Goal: Task Accomplishment & Management: Use online tool/utility

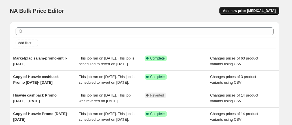
click at [240, 12] on span "Add new price [MEDICAL_DATA]" at bounding box center [249, 11] width 53 height 5
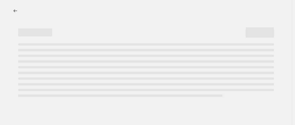
select select "percentage"
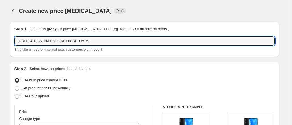
drag, startPoint x: 100, startPoint y: 42, endPoint x: -47, endPoint y: 43, distance: 147.3
click at [0, 43] on html "Home Settings Plans Skip to content Create new price [MEDICAL_DATA]. This page …" at bounding box center [146, 62] width 292 height 125
click at [56, 41] on input "Marketplace Techmart price update" at bounding box center [144, 40] width 261 height 9
click at [65, 42] on input "Marketplace Techmart-price update" at bounding box center [144, 40] width 261 height 9
click at [83, 43] on input "Marketplace Techmart-price-update" at bounding box center [144, 40] width 261 height 9
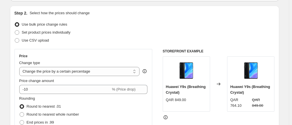
scroll to position [57, 0]
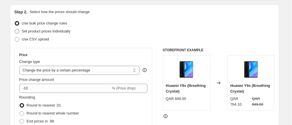
type input "Marketplace Techmart-price-update-untilsep15"
click at [17, 32] on span at bounding box center [17, 31] width 5 height 5
click at [15, 29] on input "Set product prices individually" at bounding box center [15, 29] width 0 height 0
radio input "true"
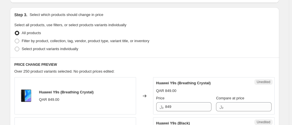
scroll to position [114, 0]
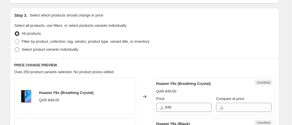
click at [19, 48] on span at bounding box center [17, 49] width 5 height 5
click at [15, 47] on input "Select product variants individually" at bounding box center [15, 47] width 0 height 0
radio input "true"
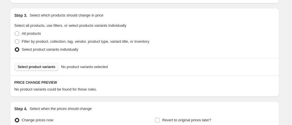
click at [41, 66] on span "Select product variants" at bounding box center [37, 66] width 38 height 5
click at [39, 68] on span "Select product variants" at bounding box center [37, 66] width 38 height 5
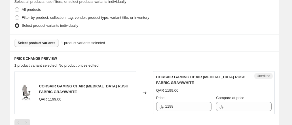
scroll to position [170, 0]
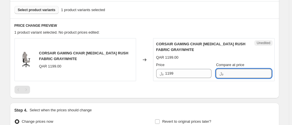
click at [236, 72] on input "Compare at price" at bounding box center [248, 73] width 46 height 9
type input "1249"
click at [167, 83] on div "CORSAIR GAMING CHAIR T3 RUSH FABRIC GRAY/WHITE QAR 1199.00 Changed to Unedited …" at bounding box center [144, 65] width 261 height 55
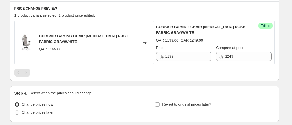
scroll to position [146, 0]
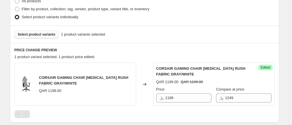
click at [40, 32] on span "Select product variants" at bounding box center [37, 34] width 38 height 5
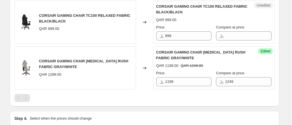
scroll to position [203, 0]
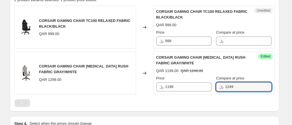
drag, startPoint x: 243, startPoint y: 86, endPoint x: 224, endPoint y: 86, distance: 18.7
click at [224, 86] on div "﷼ 1249" at bounding box center [243, 86] width 55 height 9
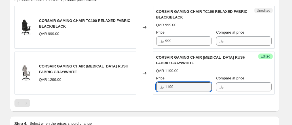
drag, startPoint x: 179, startPoint y: 85, endPoint x: 167, endPoint y: 85, distance: 11.4
click at [167, 85] on div "﷼ 1199" at bounding box center [183, 86] width 55 height 9
type input "1249"
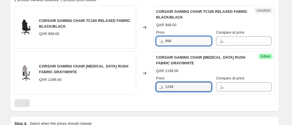
click at [178, 39] on input "999" at bounding box center [188, 40] width 46 height 9
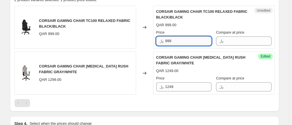
click at [191, 38] on input "999" at bounding box center [188, 40] width 46 height 9
type input "949"
click at [206, 105] on div at bounding box center [144, 103] width 261 height 8
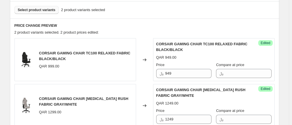
scroll to position [276, 0]
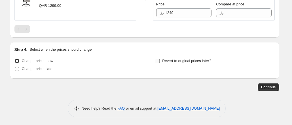
click at [160, 61] on span at bounding box center [157, 60] width 5 height 5
click at [160, 61] on input "Revert to original prices later?" at bounding box center [157, 60] width 5 height 5
checkbox input "true"
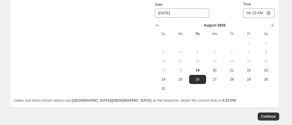
scroll to position [326, 0]
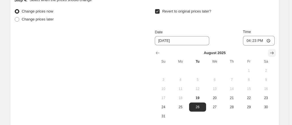
click at [273, 53] on icon "Show next month, September 2025" at bounding box center [272, 53] width 6 height 6
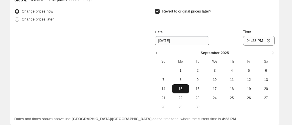
click at [182, 87] on span "15" at bounding box center [181, 88] width 12 height 5
type input "9/15/2025"
click at [123, 82] on div "Change prices now Change prices later Revert to original prices later? Date 9/1…" at bounding box center [144, 59] width 261 height 104
click at [179, 86] on span "15" at bounding box center [181, 88] width 12 height 5
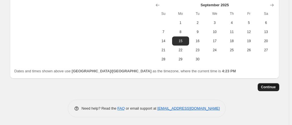
click at [272, 85] on span "Continue" at bounding box center [268, 87] width 15 height 5
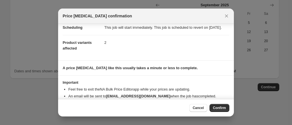
scroll to position [0, 0]
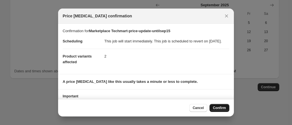
click at [228, 106] on button "Confirm" at bounding box center [220, 108] width 20 height 8
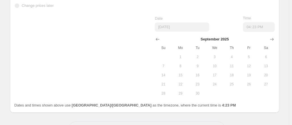
scroll to position [388, 0]
